Goal: Task Accomplishment & Management: Manage account settings

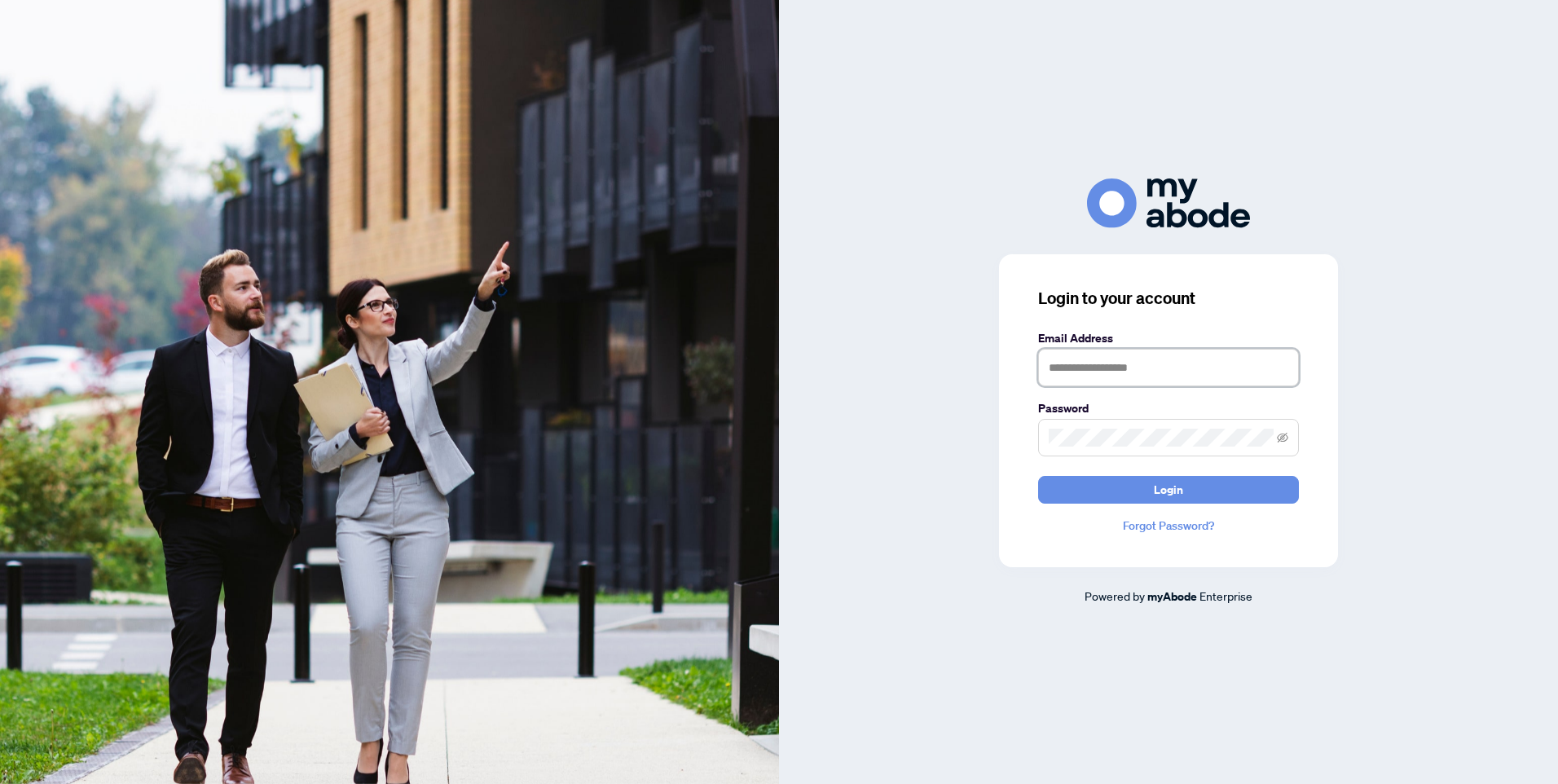
click at [1124, 372] on input "text" at bounding box center [1168, 367] width 261 height 37
type input "**********"
click at [1165, 479] on span "Login" at bounding box center [1168, 490] width 29 height 26
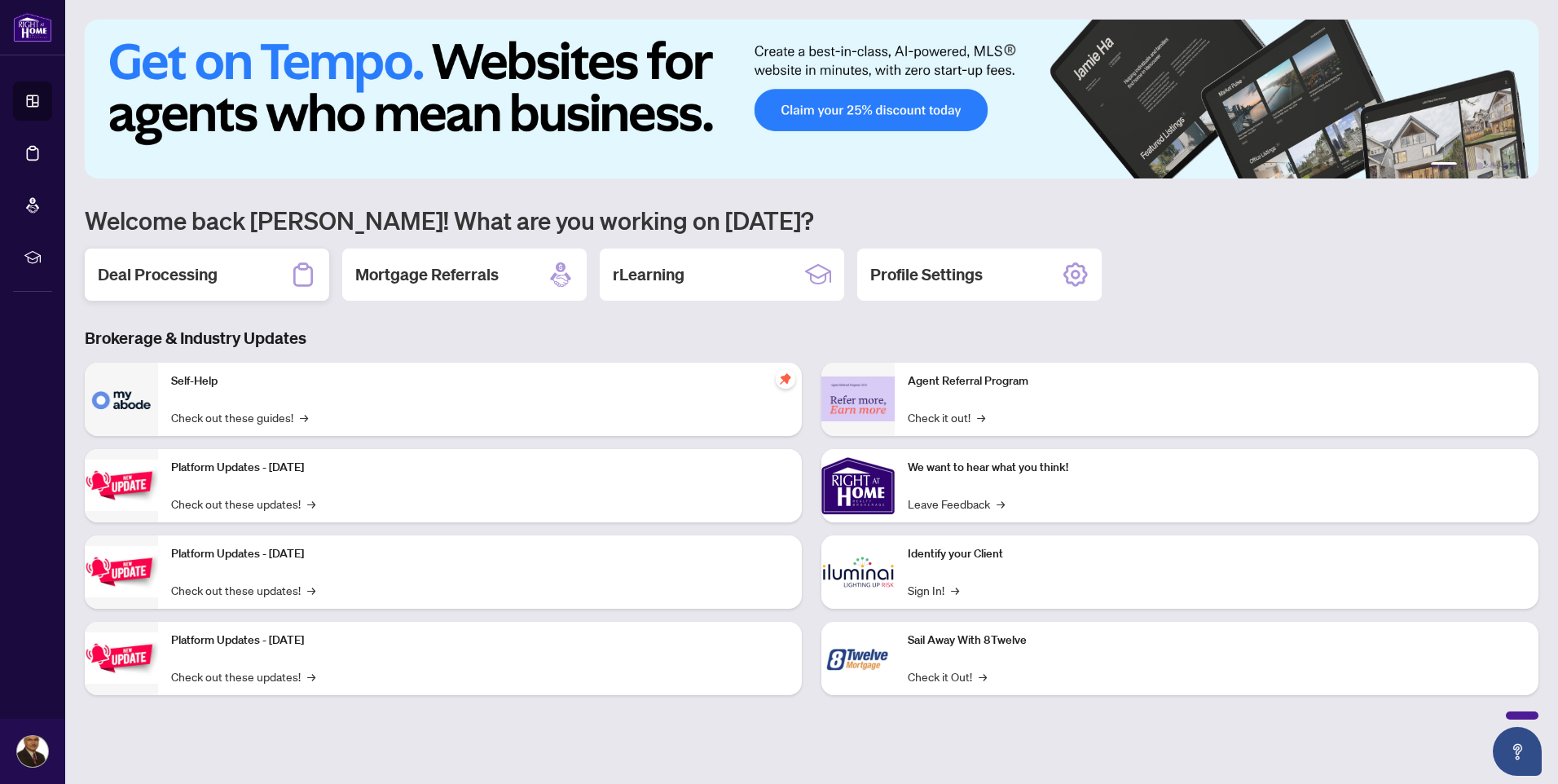
click at [174, 270] on h2 "Deal Processing" at bounding box center [158, 274] width 120 height 23
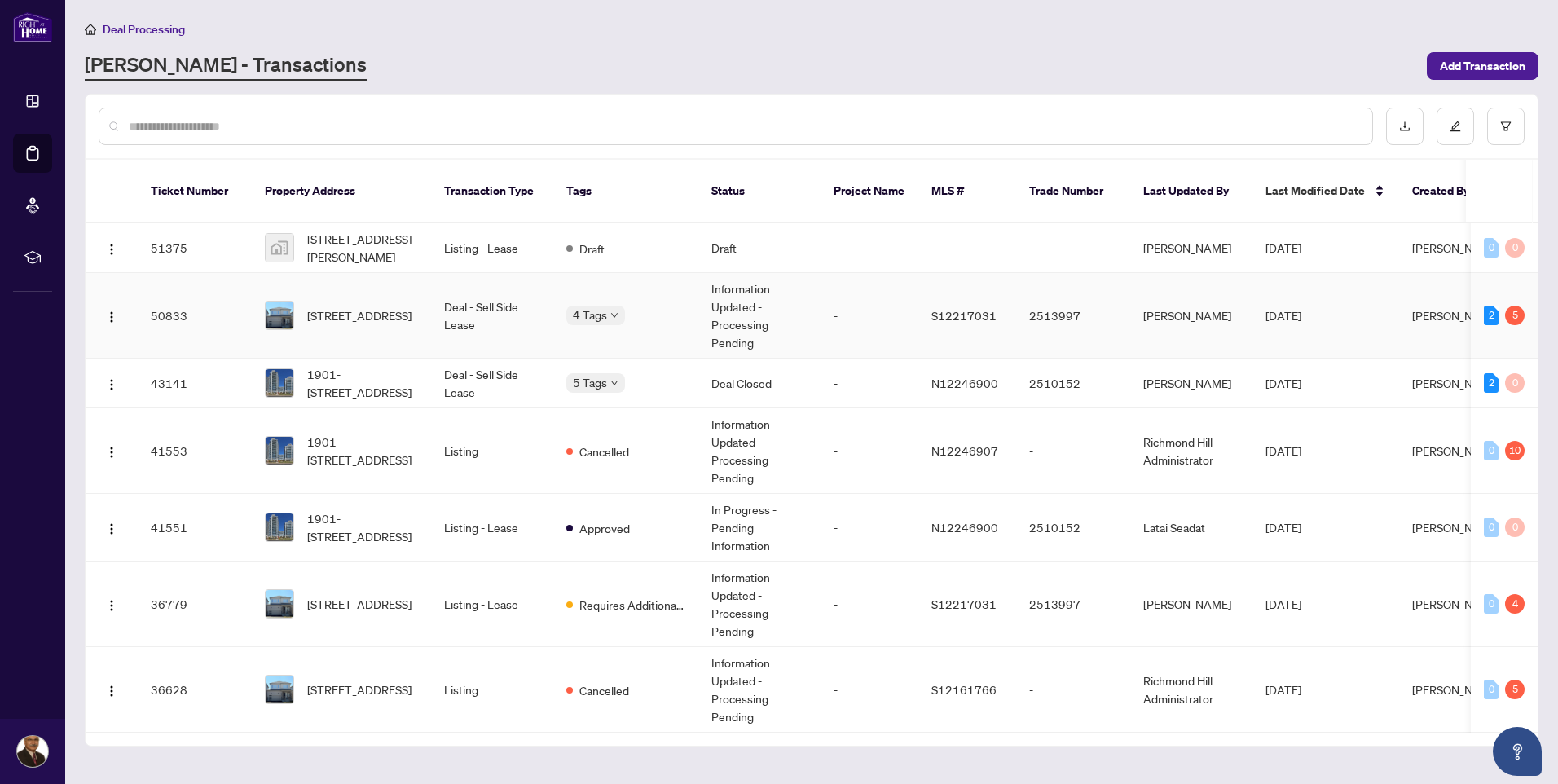
click at [457, 295] on td "Deal - Sell Side Lease" at bounding box center [492, 316] width 122 height 86
click at [386, 595] on span "30 Shepherd Dr, Barrie, Ontario L9J 0P3, Canada" at bounding box center [359, 604] width 104 height 18
click at [457, 583] on td "Listing - Lease" at bounding box center [492, 604] width 122 height 86
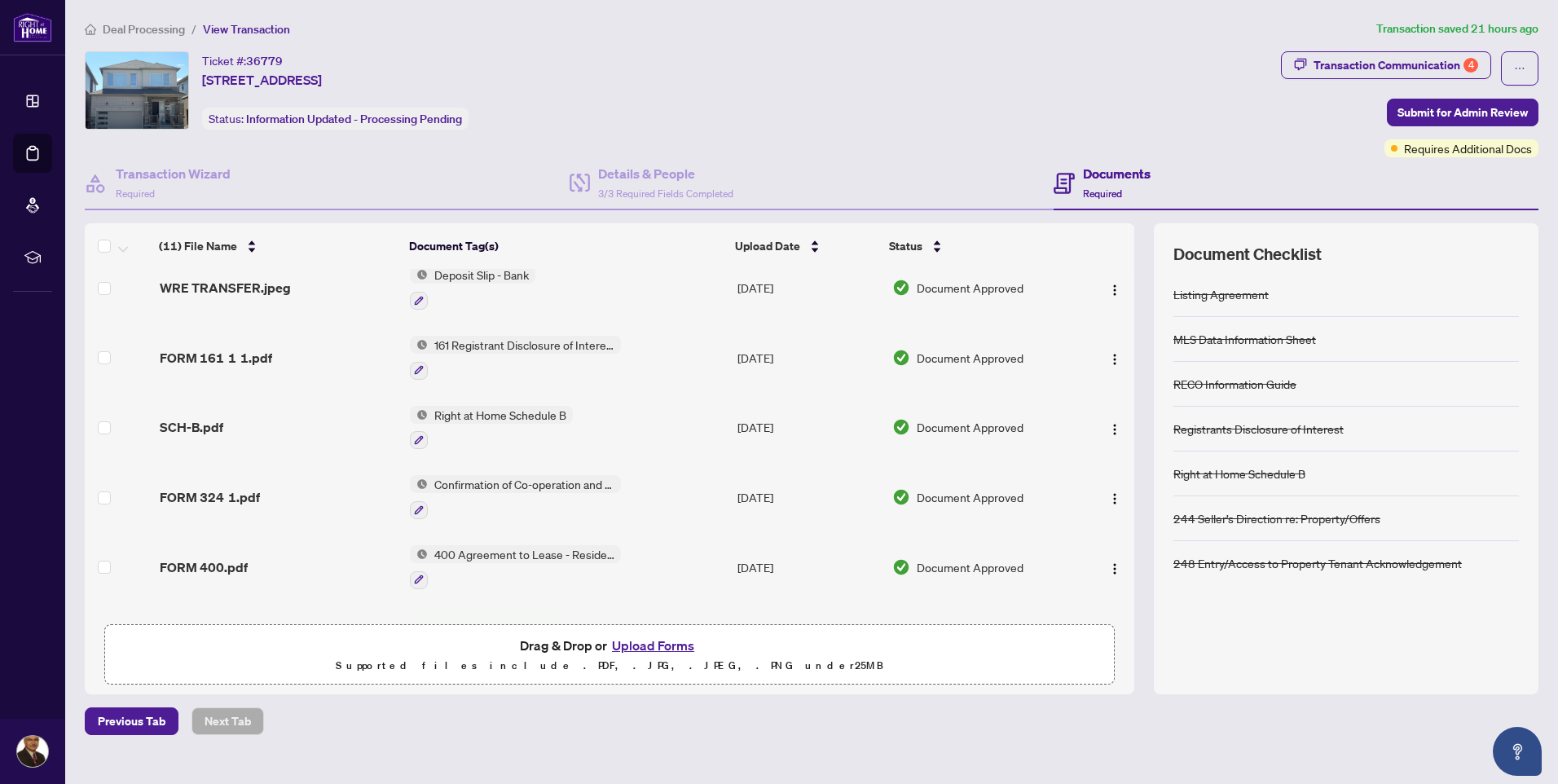
scroll to position [163, 0]
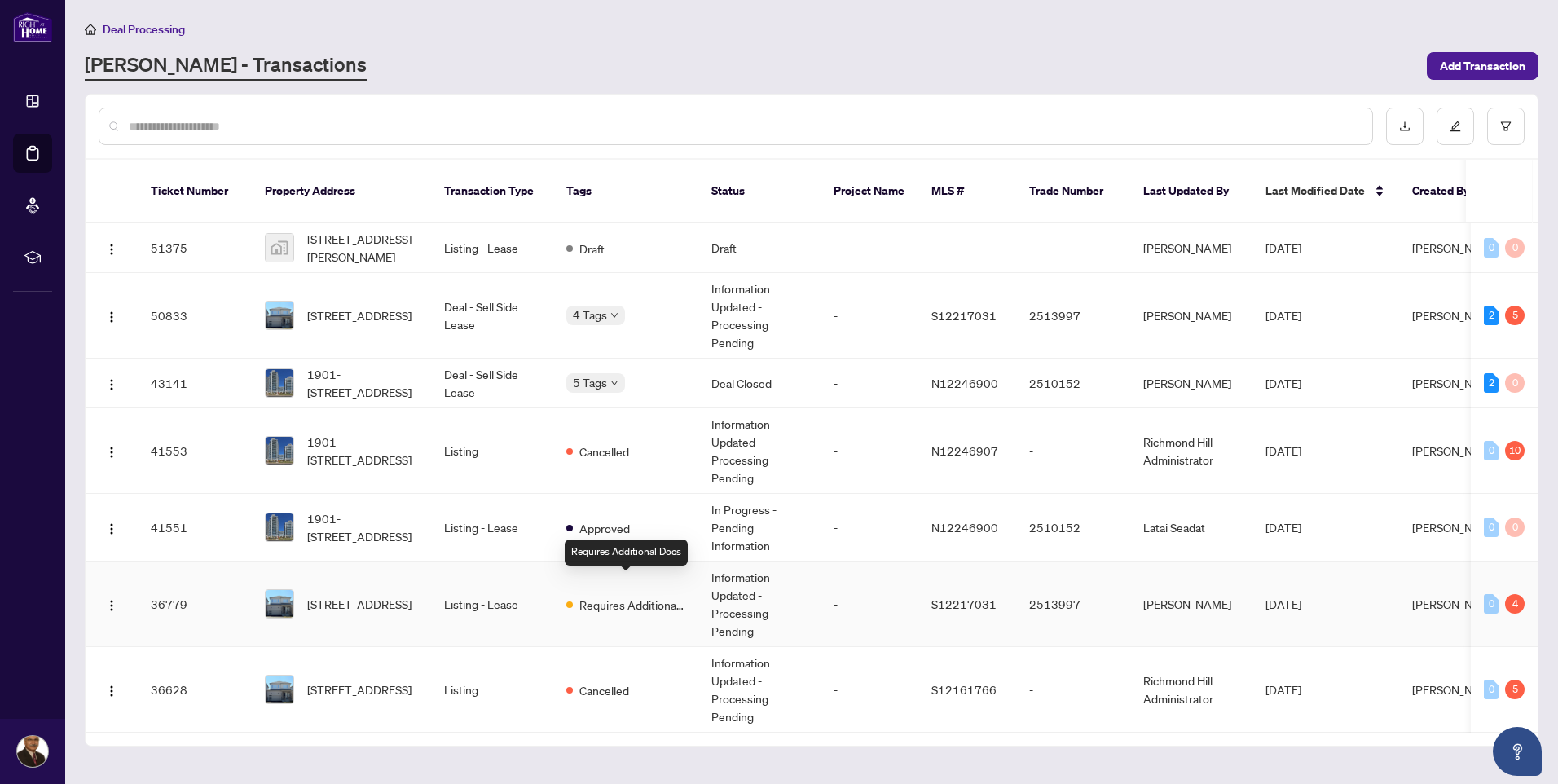
click at [593, 596] on span "Requires Additional Docs" at bounding box center [632, 605] width 106 height 18
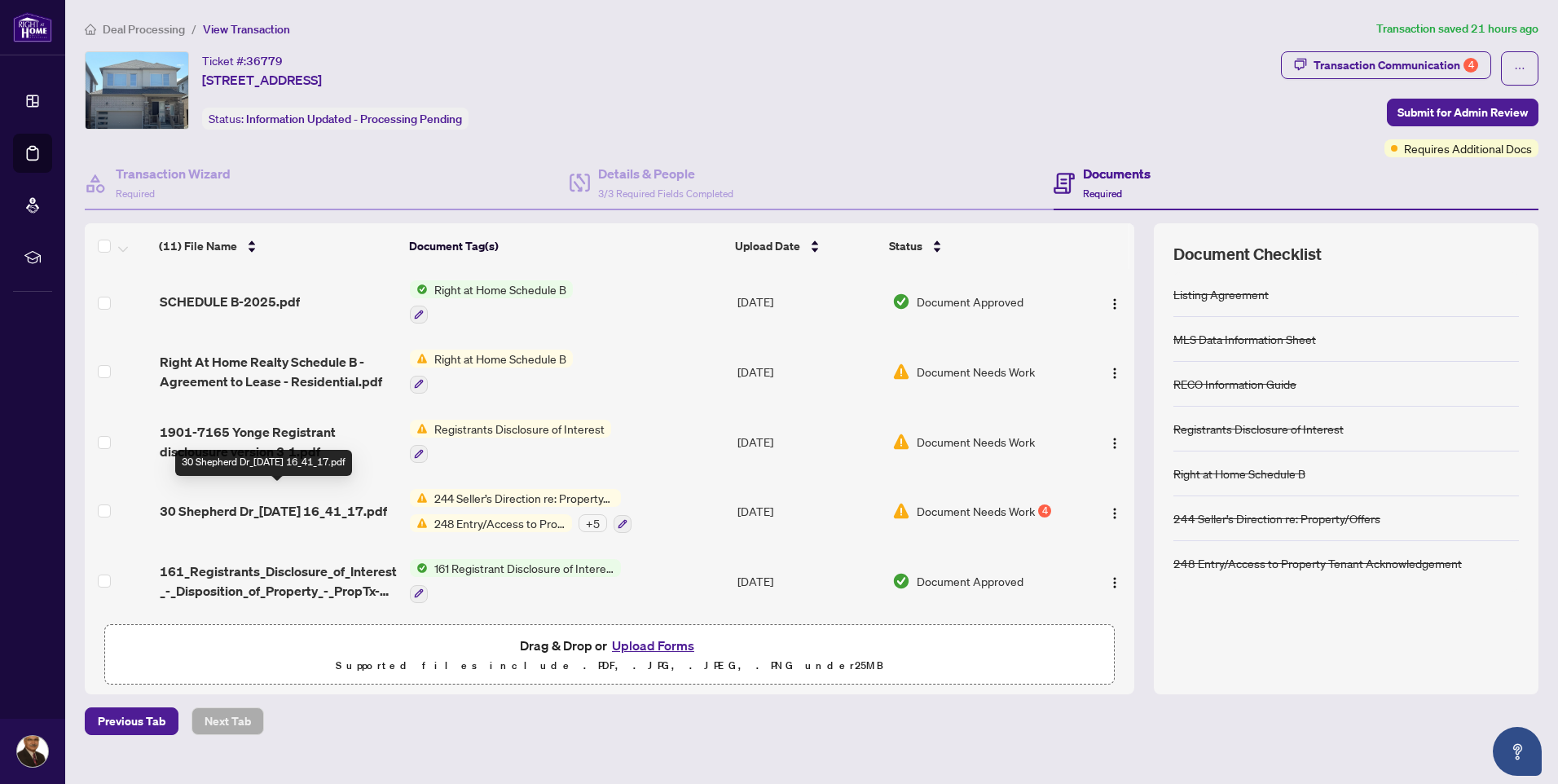
scroll to position [419, 0]
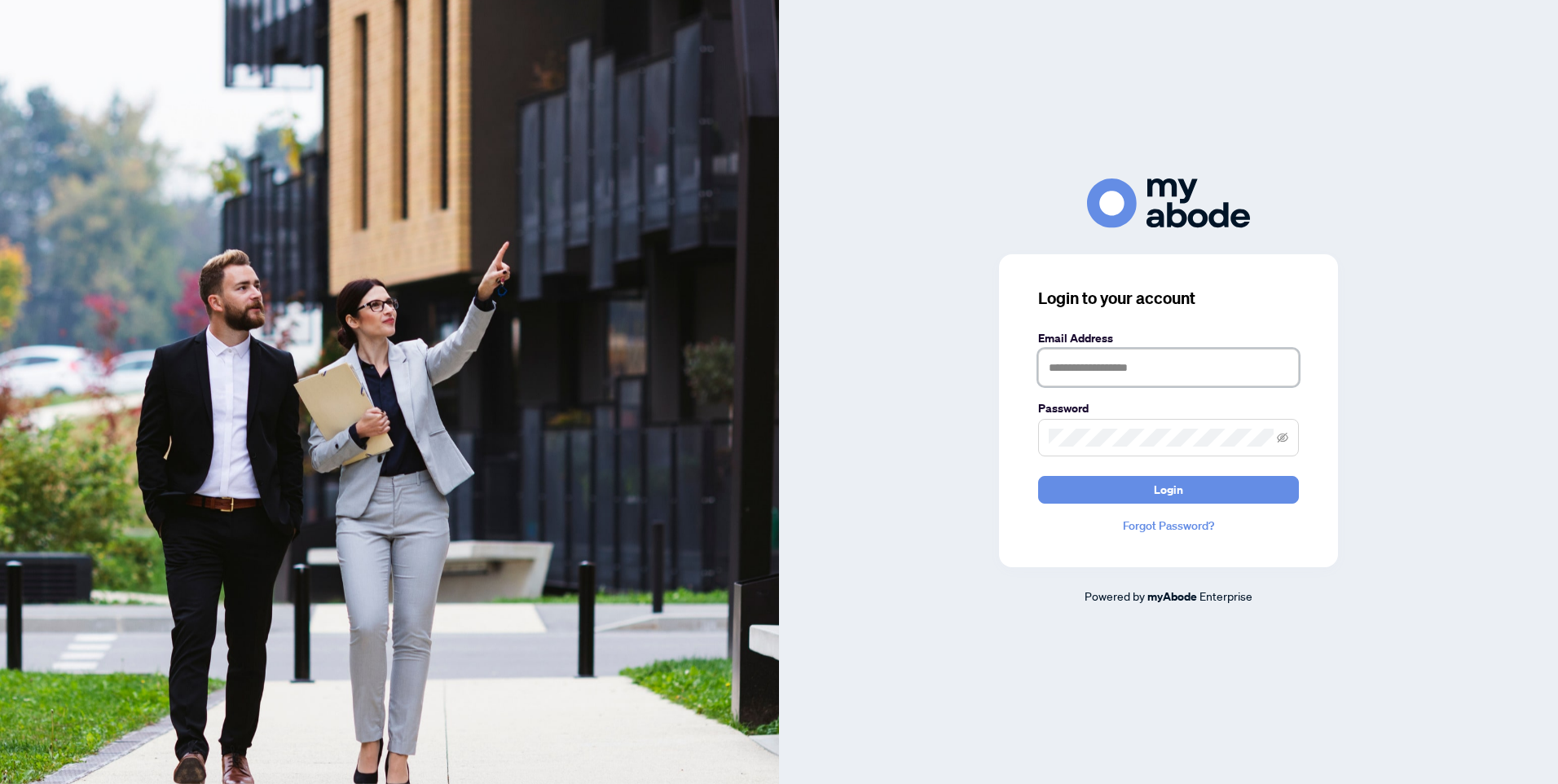
click at [1102, 375] on input "text" at bounding box center [1168, 367] width 261 height 37
type input "**********"
click at [1164, 494] on span "Login" at bounding box center [1168, 490] width 29 height 26
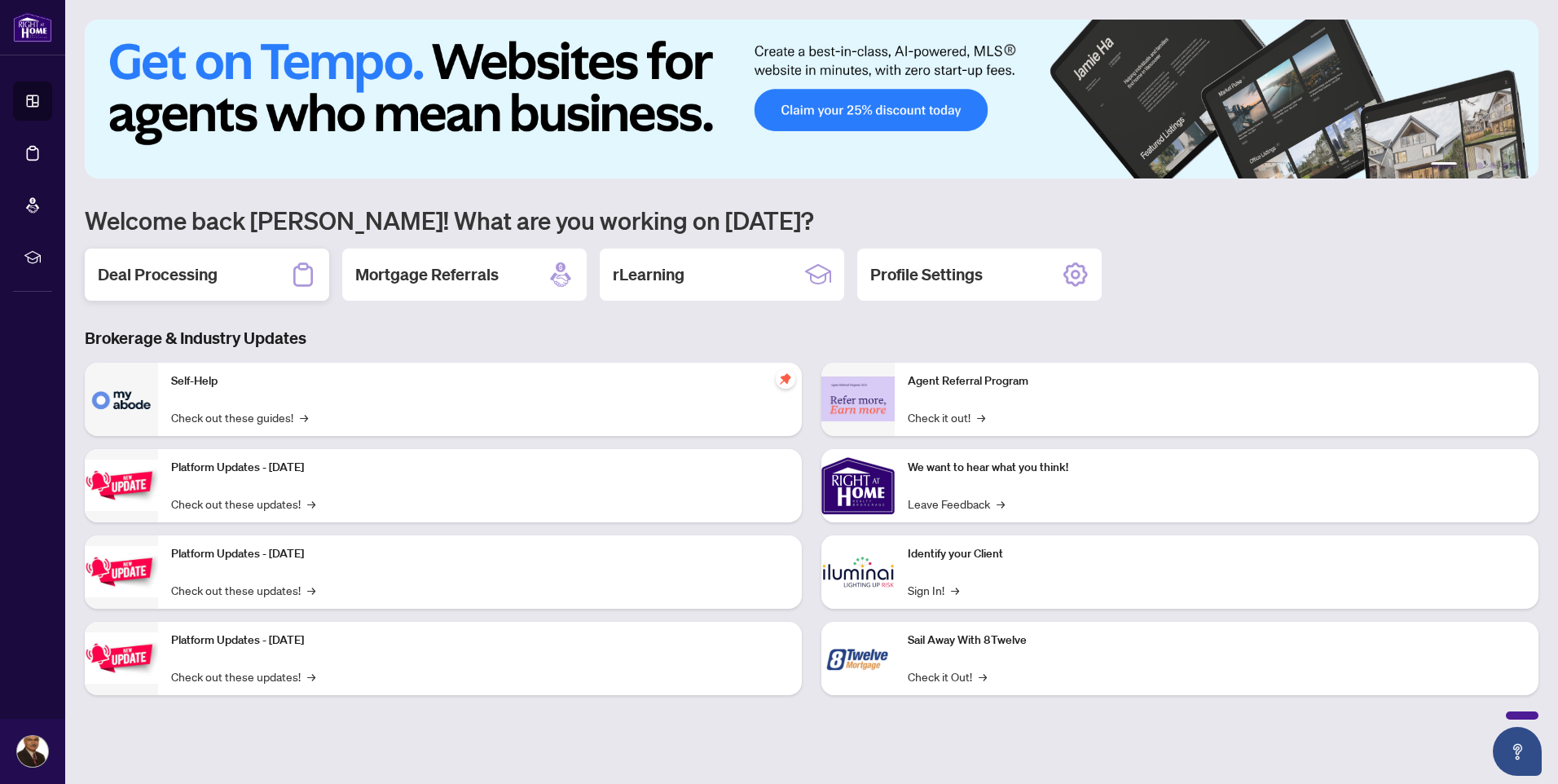
click at [183, 268] on h2 "Deal Processing" at bounding box center [158, 274] width 120 height 23
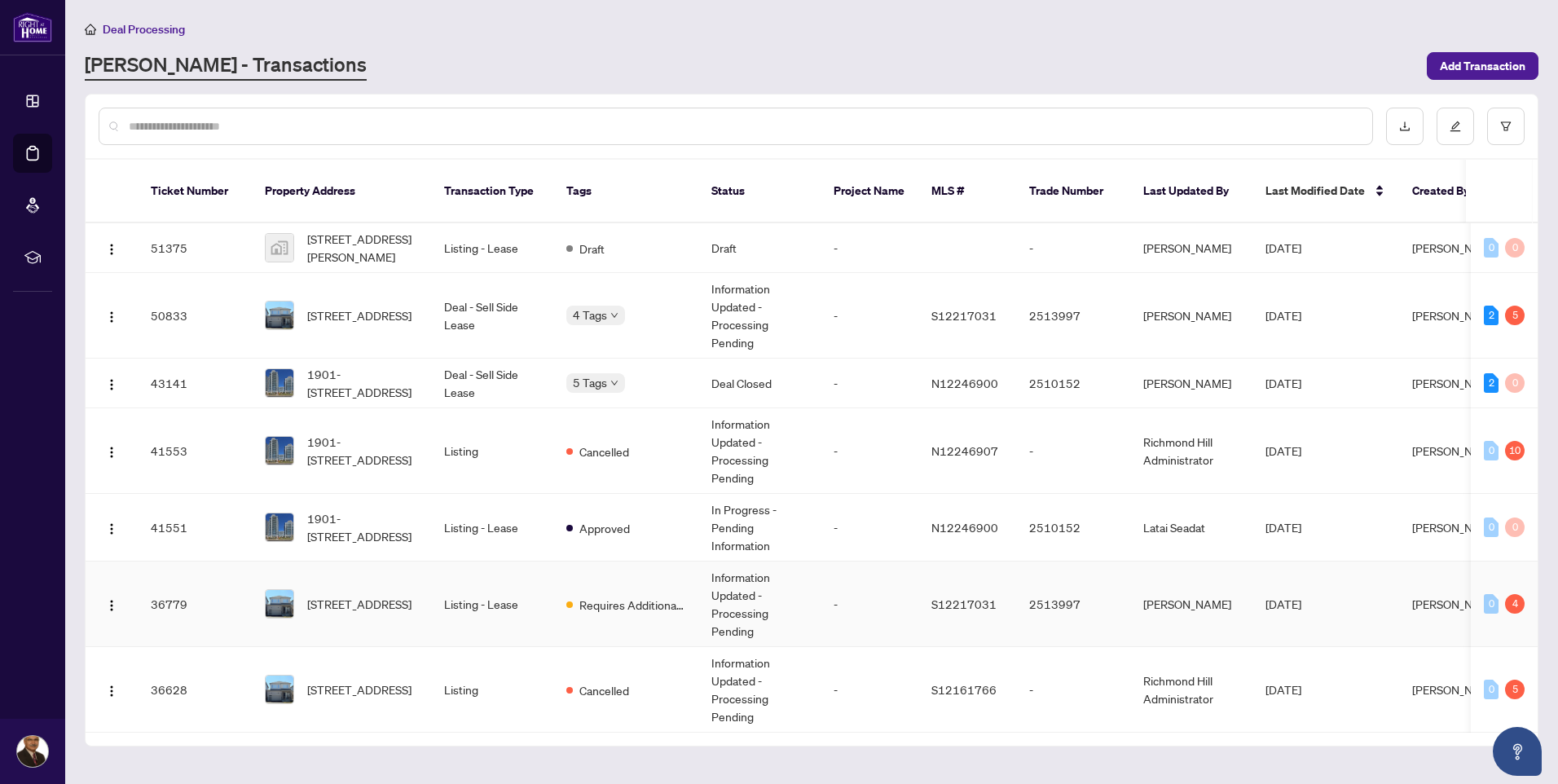
click at [503, 583] on td "Listing - Lease" at bounding box center [492, 604] width 122 height 86
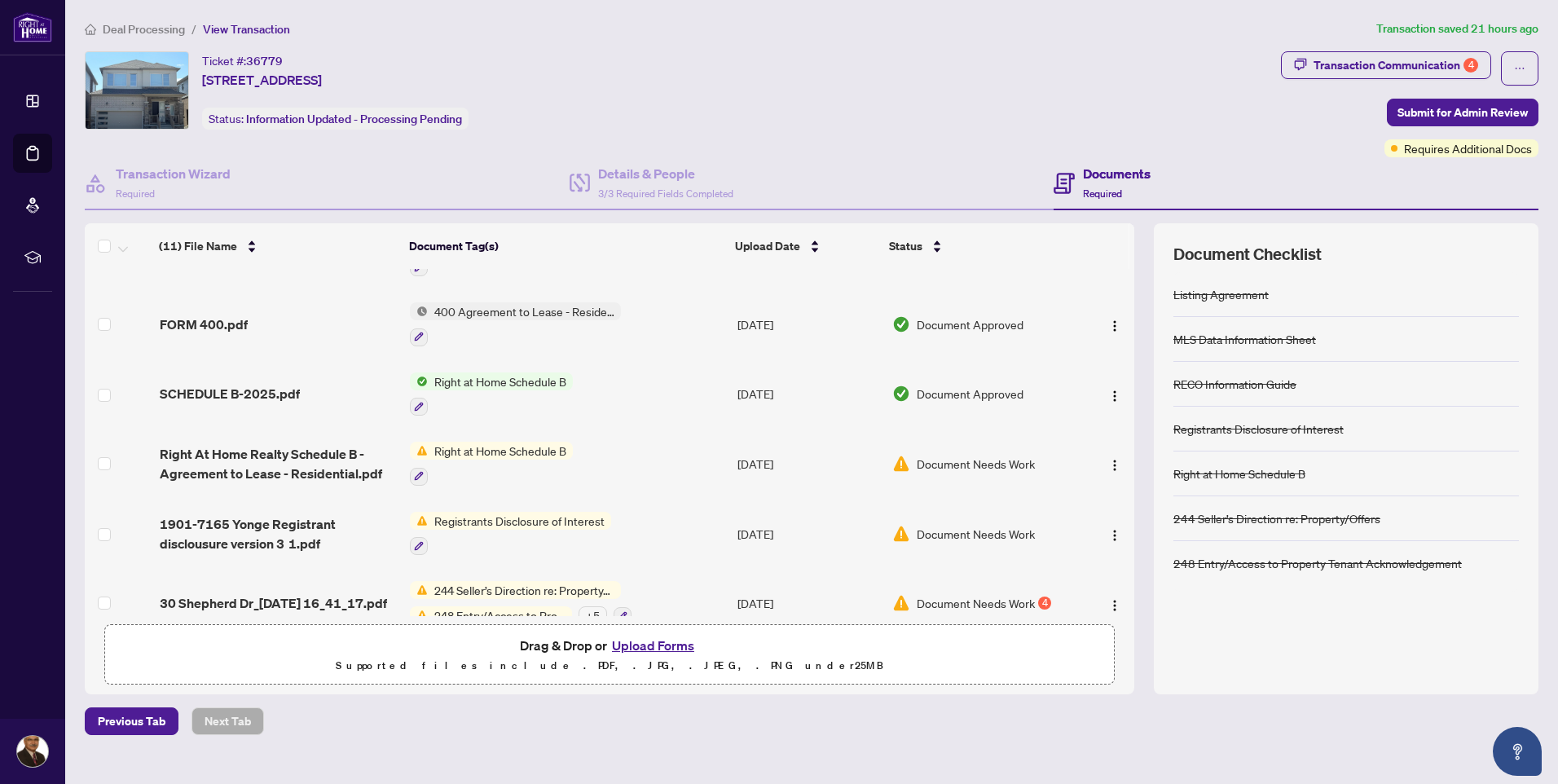
scroll to position [326, 0]
click at [1262, 297] on div "Listing Agreement" at bounding box center [1220, 294] width 95 height 18
drag, startPoint x: 1262, startPoint y: 297, endPoint x: 1299, endPoint y: 304, distance: 38.0
click at [1299, 304] on div "Listing Agreement" at bounding box center [1345, 294] width 345 height 45
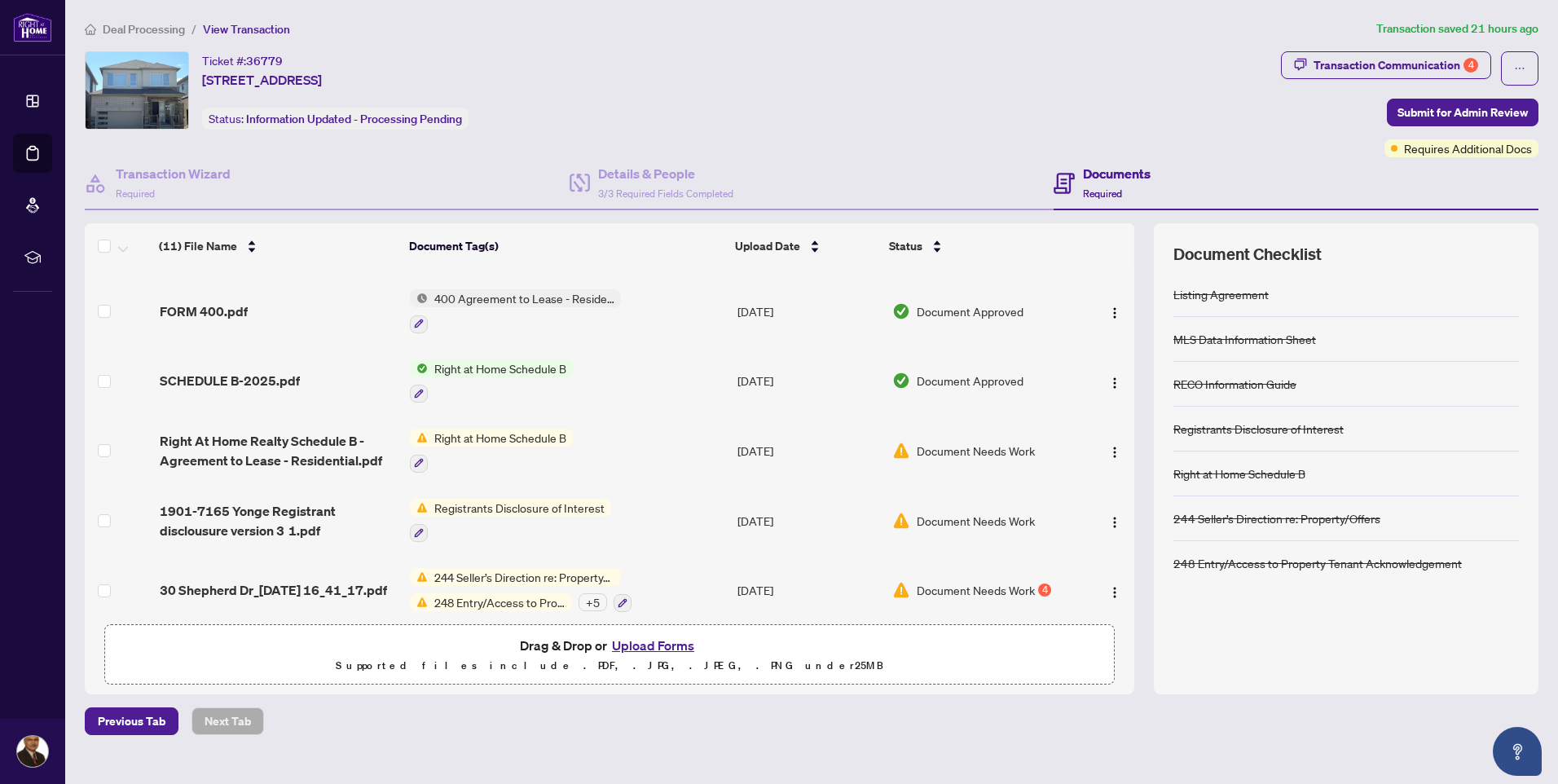
scroll to position [419, 0]
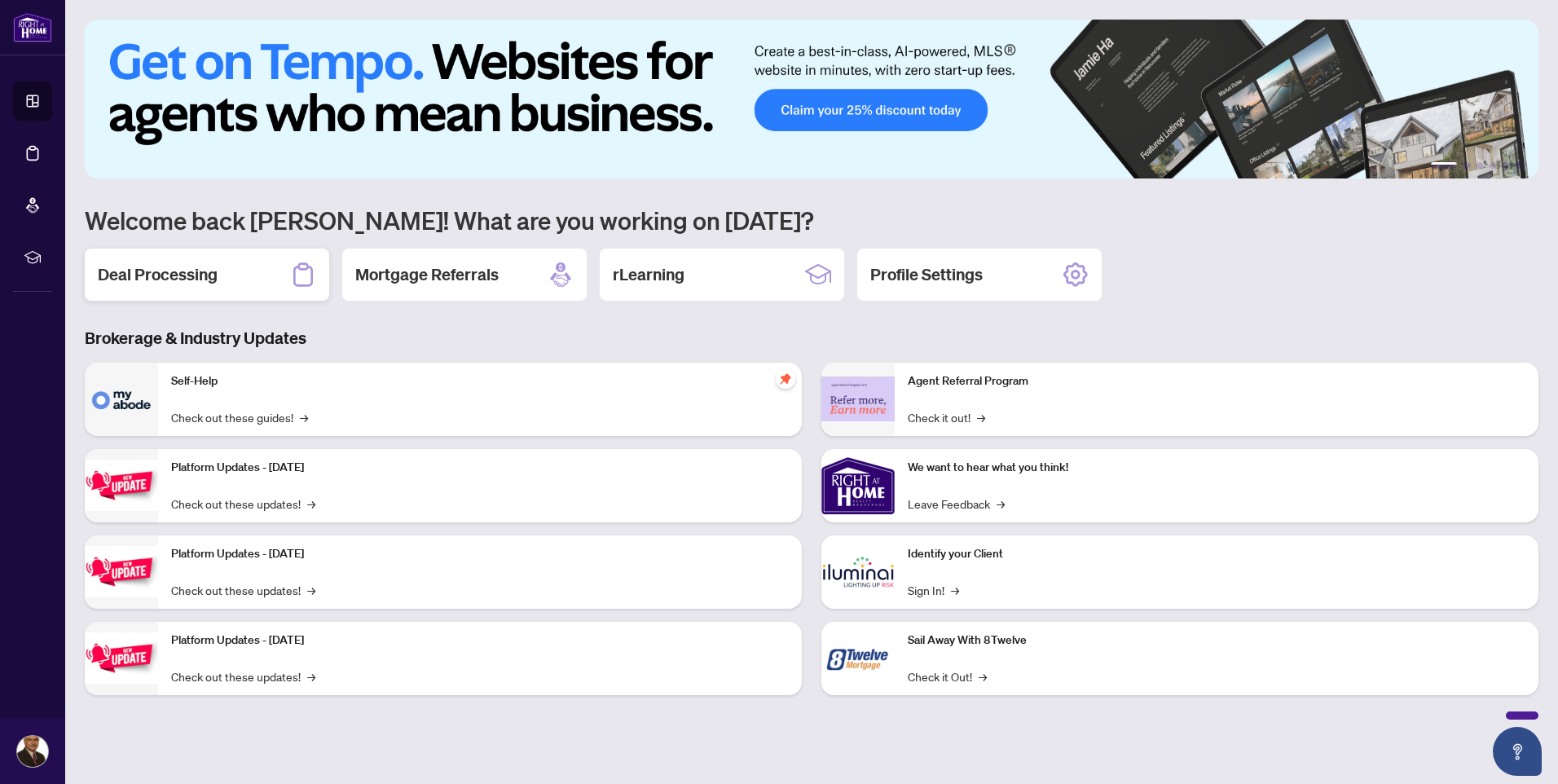
click at [180, 273] on h2 "Deal Processing" at bounding box center [158, 274] width 120 height 23
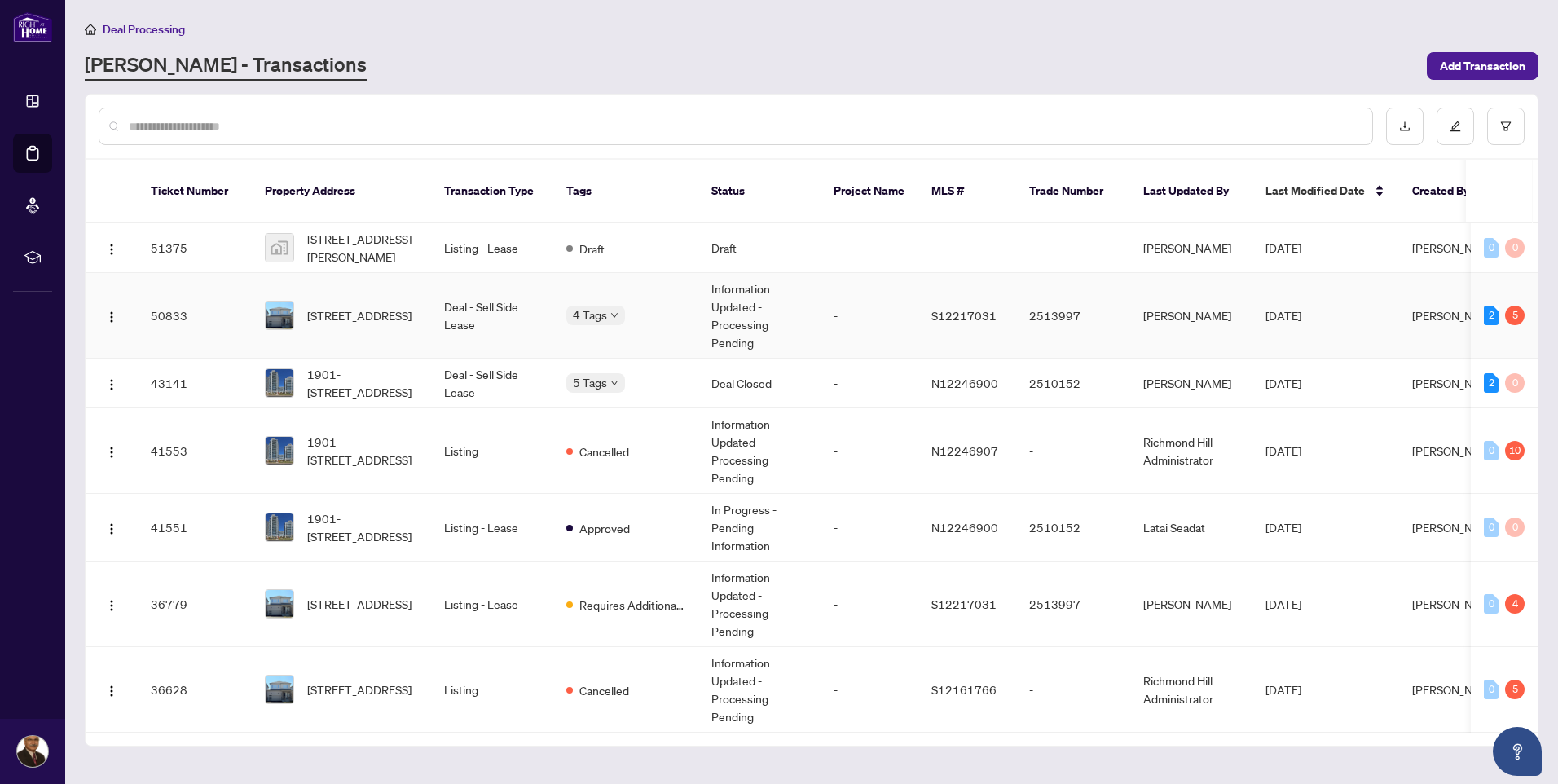
click at [460, 291] on td "Deal - Sell Side Lease" at bounding box center [492, 316] width 122 height 86
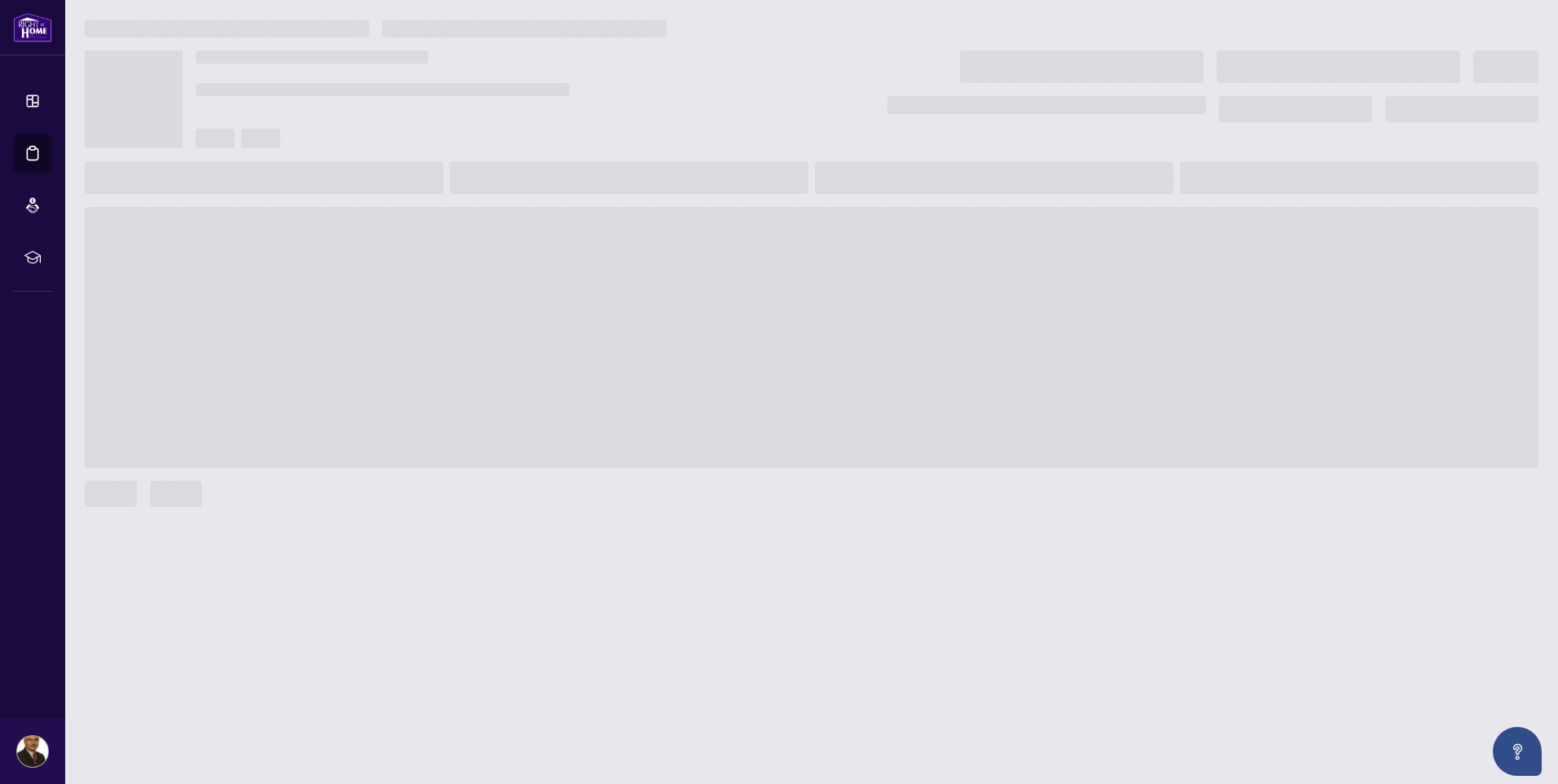
click at [460, 291] on span at bounding box center [811, 337] width 1453 height 261
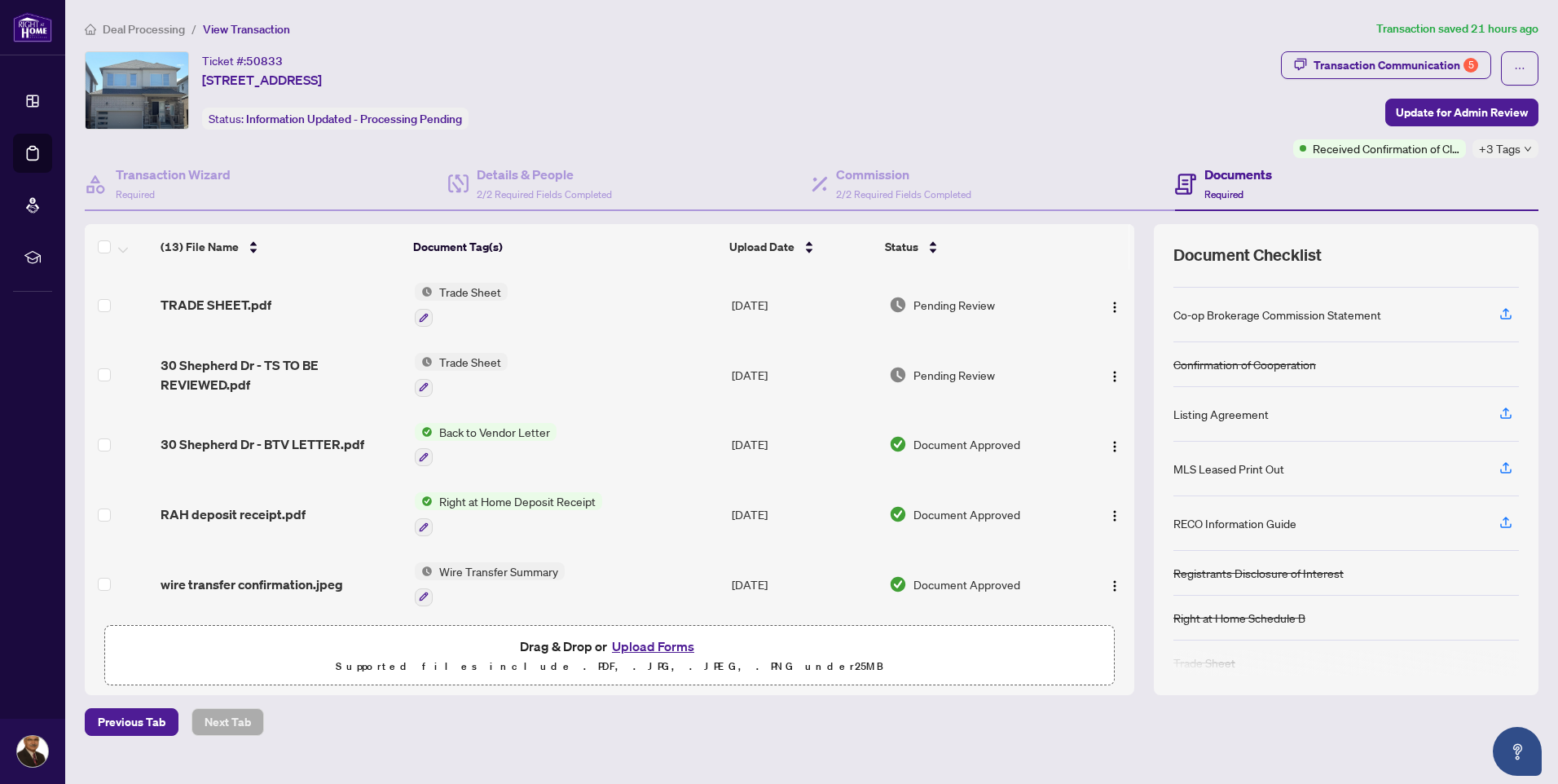
scroll to position [46, 0]
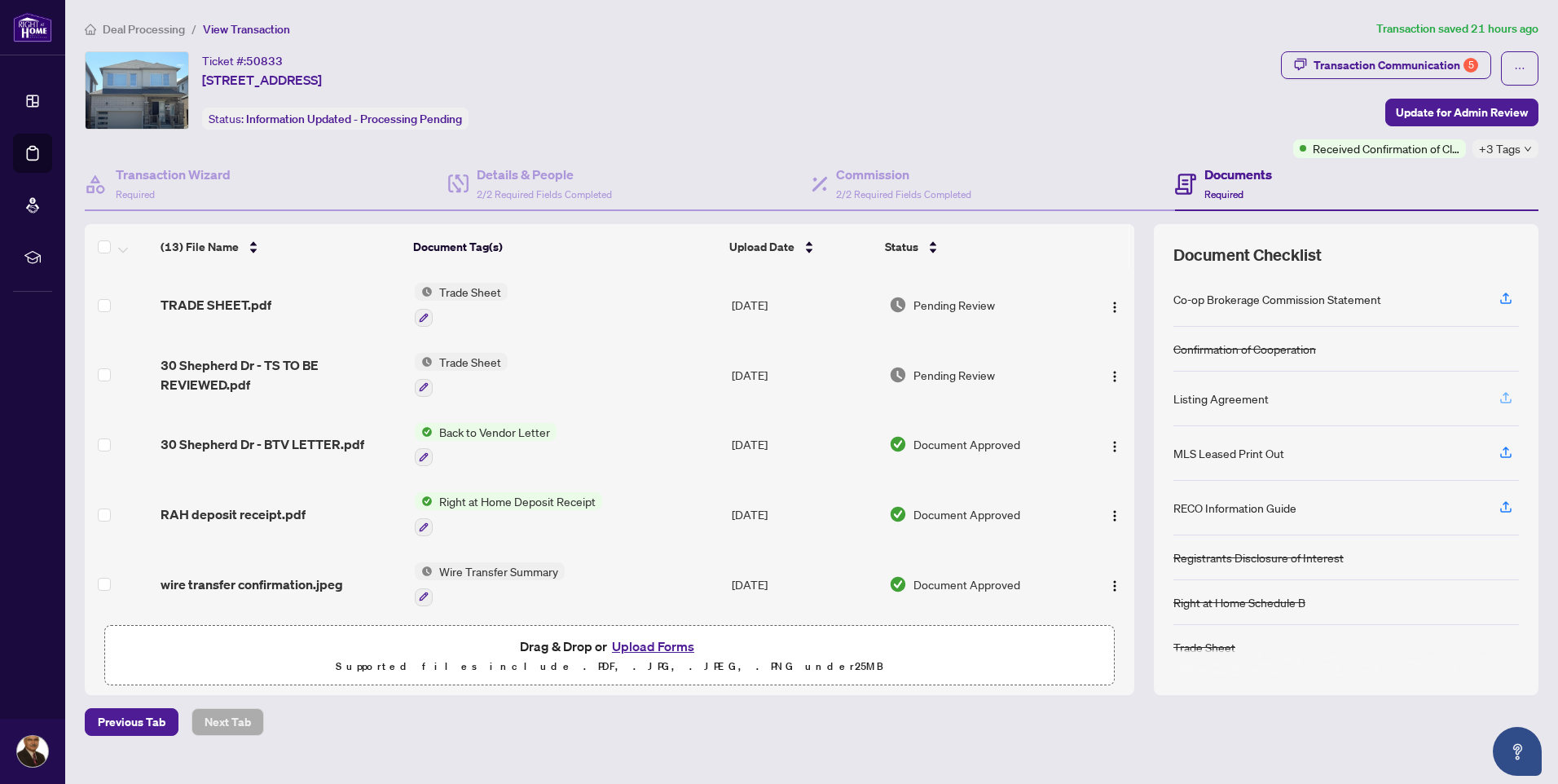
click at [1506, 395] on icon "button" at bounding box center [1505, 397] width 15 height 15
